Goal: Use online tool/utility: Use online tool/utility

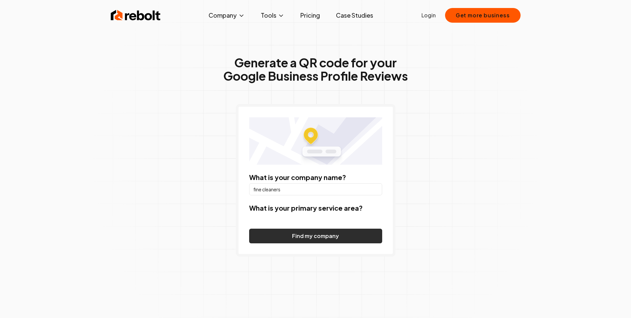
type input "fine cleaners"
click at [307, 237] on button "Find my company" at bounding box center [315, 235] width 133 height 15
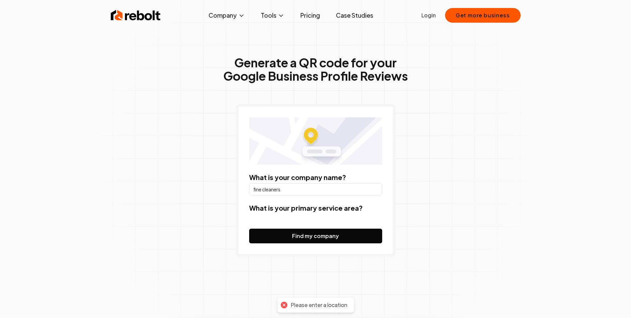
click at [314, 224] on form "What is your company name? fine cleaners What is your primary service area? Fin…" at bounding box center [315, 207] width 133 height 71
click at [312, 219] on form "What is your company name? fine cleaners What is your primary service area? Fin…" at bounding box center [315, 207] width 133 height 71
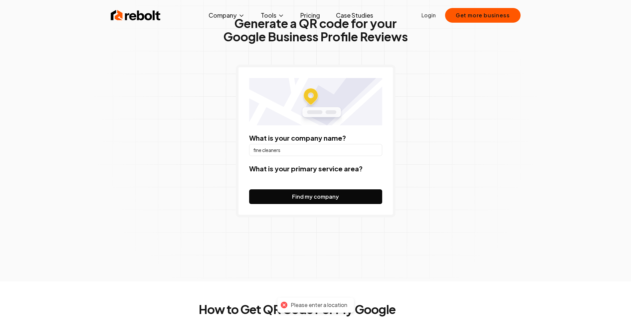
scroll to position [133, 0]
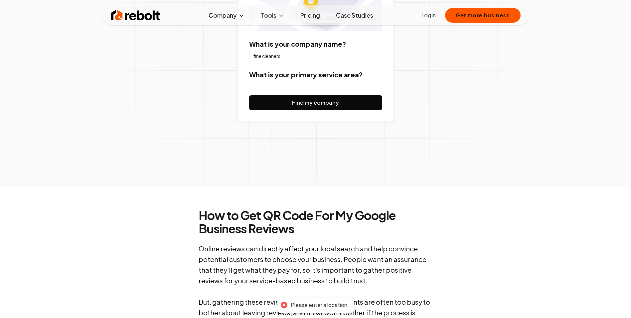
click at [295, 80] on form "What is your company name? fine cleaners What is your primary service area? Fin…" at bounding box center [315, 74] width 133 height 71
click at [342, 77] on label "What is your primary service area?" at bounding box center [305, 74] width 113 height 8
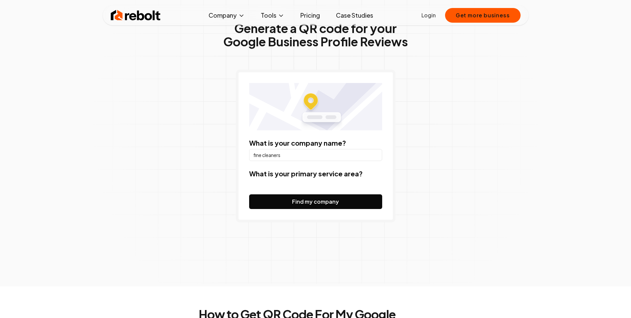
scroll to position [33, 0]
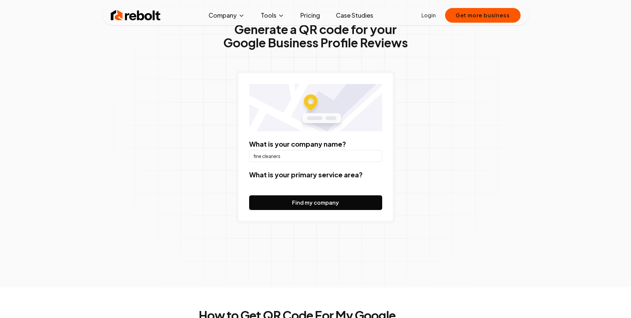
click at [323, 116] on img at bounding box center [315, 107] width 133 height 47
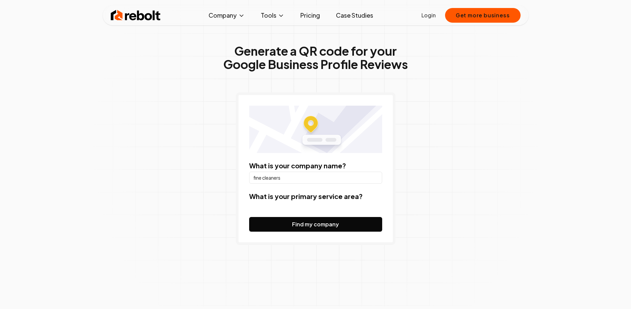
scroll to position [0, 0]
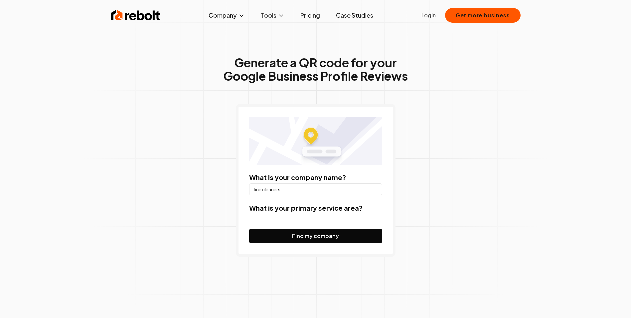
click at [325, 145] on img at bounding box center [315, 140] width 133 height 47
click at [328, 148] on img at bounding box center [315, 140] width 133 height 47
click at [320, 151] on img at bounding box center [315, 140] width 133 height 47
click at [285, 190] on input "fine cleaners" at bounding box center [315, 189] width 133 height 12
click at [222, 18] on button "Company" at bounding box center [226, 15] width 47 height 13
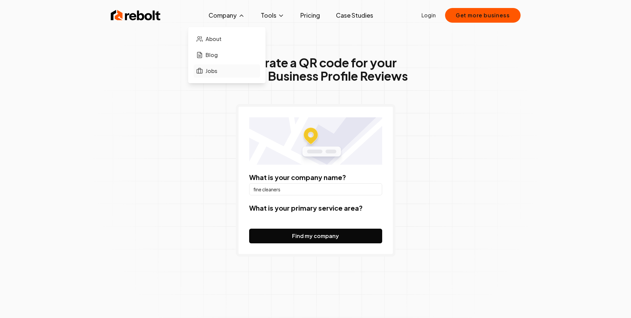
click at [214, 76] on link "Jobs" at bounding box center [227, 70] width 67 height 13
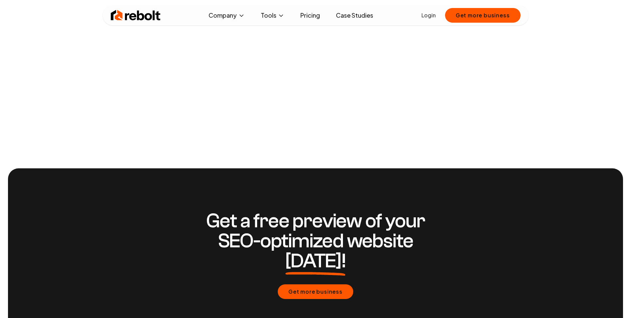
scroll to position [133, 0]
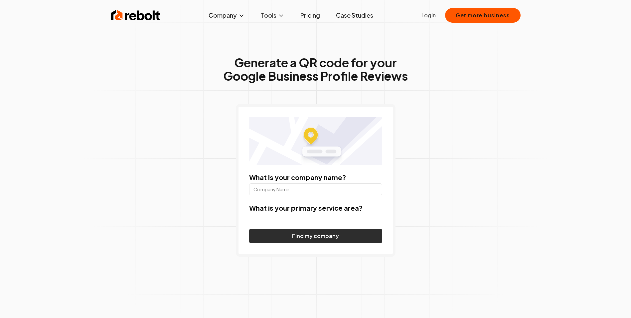
click at [306, 234] on button "Find my company" at bounding box center [315, 235] width 133 height 15
click at [313, 203] on form "What is your company name? What is your primary service area? Find my company" at bounding box center [315, 207] width 133 height 71
paste input "[URL][DOMAIN_NAME]"
type input "[URL][DOMAIN_NAME]"
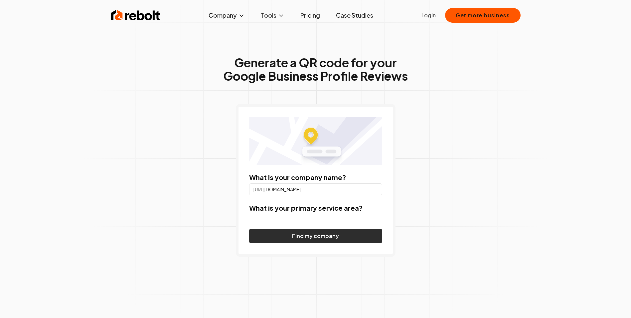
click at [298, 236] on button "Find my company" at bounding box center [315, 235] width 133 height 15
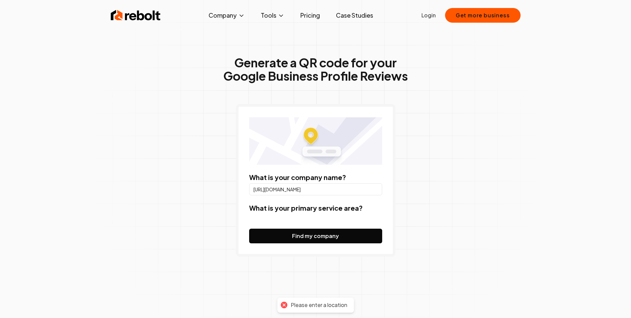
click at [290, 268] on div "Generate a QR code for your Google Business Profile Reviews What is your compan…" at bounding box center [315, 170] width 341 height 302
click at [302, 307] on div "Please enter a location" at bounding box center [319, 304] width 57 height 7
click at [300, 213] on form "What is your company name? [URL][DOMAIN_NAME] What is your primary service area…" at bounding box center [315, 207] width 133 height 71
